Goal: Transaction & Acquisition: Purchase product/service

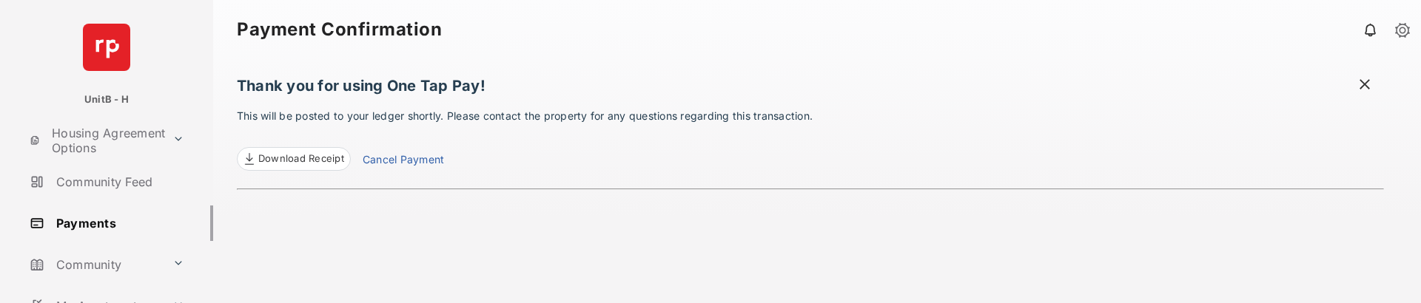
click at [101, 163] on link "Payments" at bounding box center [118, 224] width 189 height 36
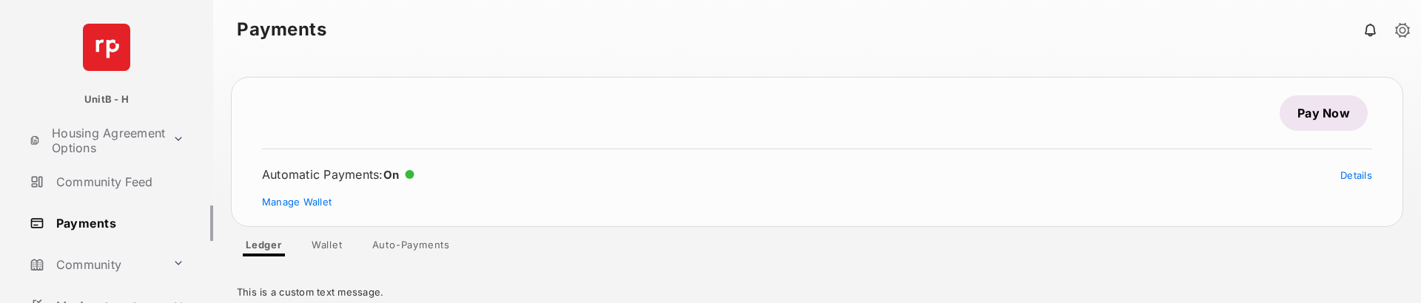
click at [1353, 113] on link "Pay Now" at bounding box center [1323, 113] width 88 height 36
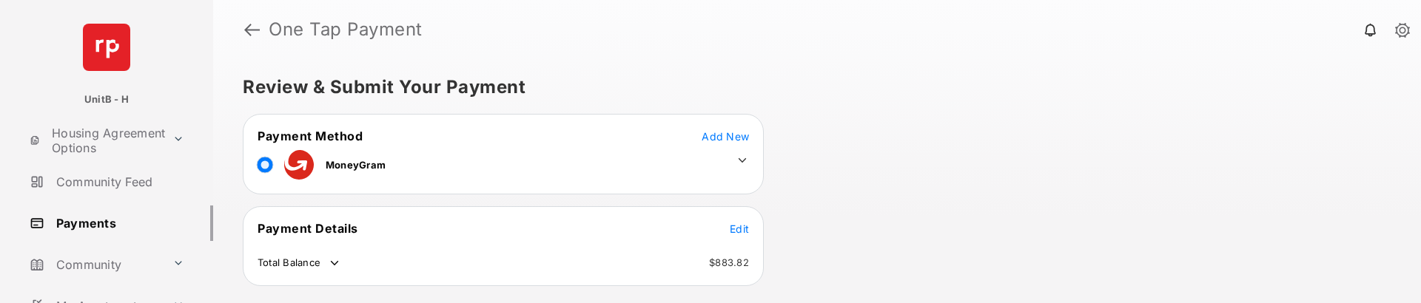
click at [721, 133] on span "Add New" at bounding box center [724, 136] width 47 height 13
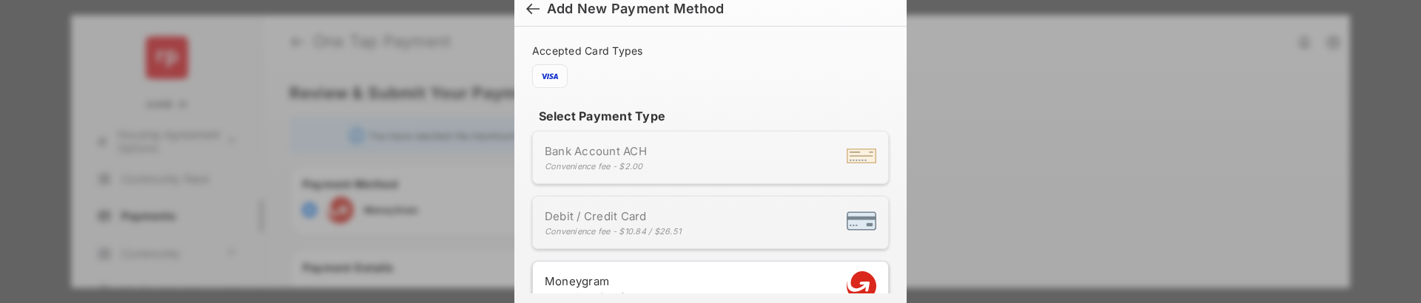
click at [577, 163] on div "Debit / Credit Card Convenience fee - $10.84 / $26.51" at bounding box center [613, 222] width 136 height 27
click at [670, 163] on div "Debit / Credit Card Convenience fee - $10.84 / $26.51" at bounding box center [613, 222] width 136 height 27
click at [522, 8] on h6 "Add New Payment Method" at bounding box center [710, 9] width 392 height 35
click at [526, 6] on div at bounding box center [532, 10] width 13 height 16
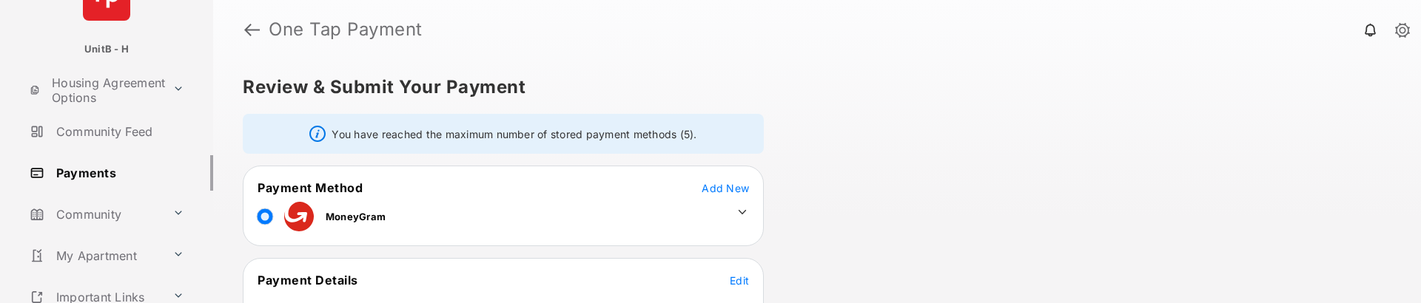
scroll to position [74, 0]
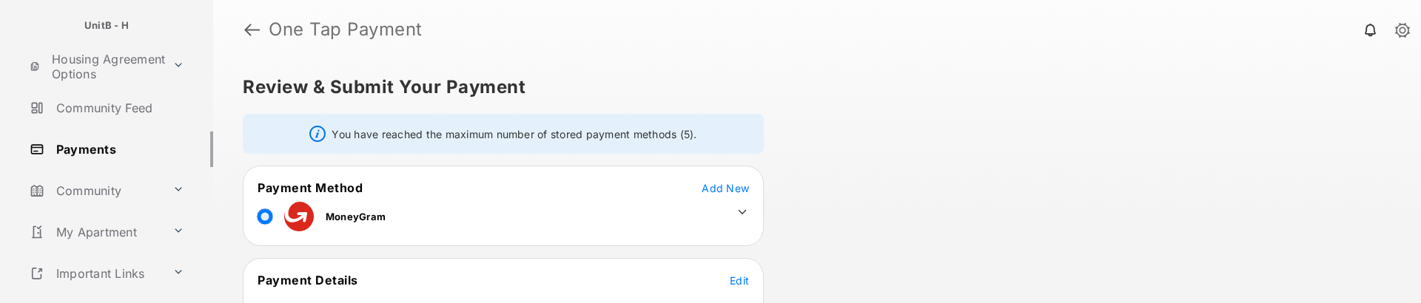
click at [120, 150] on link "Payments" at bounding box center [118, 150] width 189 height 36
